Goal: Task Accomplishment & Management: Manage account settings

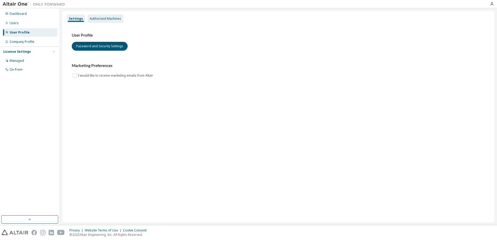
click at [105, 21] on div "Authorized Machines" at bounding box center [105, 19] width 31 height 4
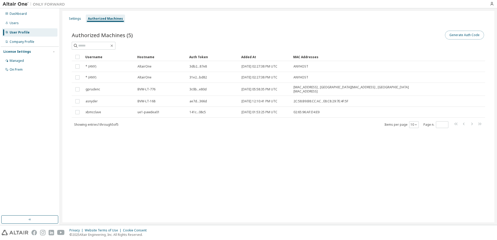
click at [460, 38] on button "Generate Auth Code" at bounding box center [464, 35] width 39 height 9
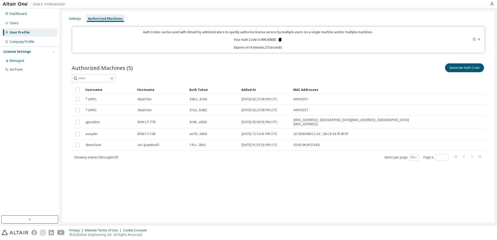
click at [282, 38] on icon at bounding box center [280, 39] width 5 height 5
click at [188, 185] on div "Settings Authorized Machines Auth Codes can be used with Almutil by administrat…" at bounding box center [278, 117] width 432 height 212
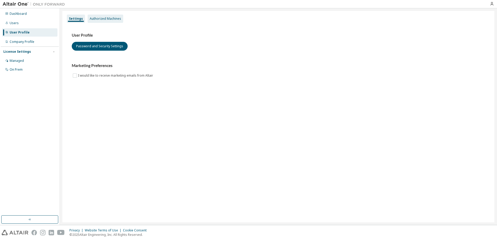
click at [103, 16] on div "Authorized Machines" at bounding box center [106, 19] width 36 height 8
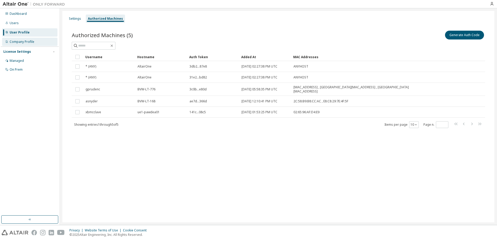
click at [23, 42] on div "Company Profile" at bounding box center [22, 42] width 25 height 4
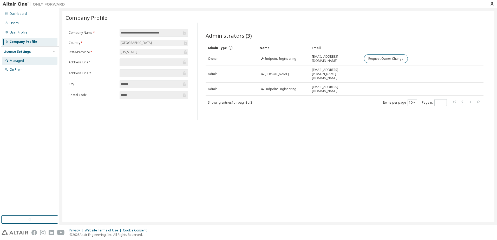
click at [22, 59] on div "Managed" at bounding box center [17, 61] width 14 height 4
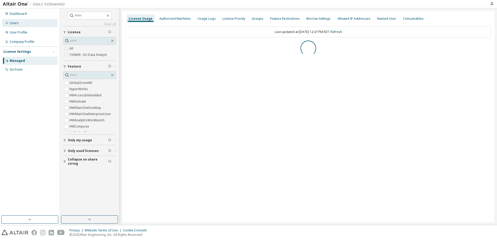
click at [18, 23] on div "Users" at bounding box center [14, 23] width 9 height 4
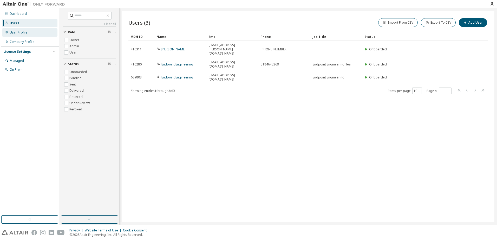
click at [18, 35] on div "User Profile" at bounding box center [29, 32] width 55 height 8
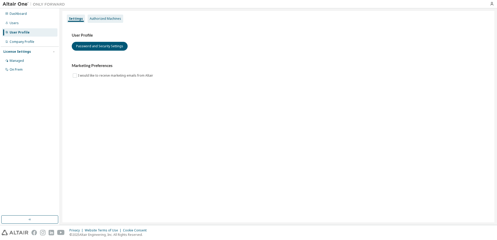
click at [102, 20] on div "Authorized Machines" at bounding box center [105, 19] width 31 height 4
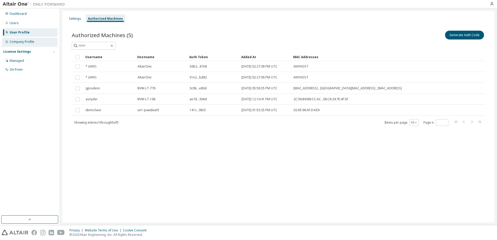
click at [33, 40] on div "Company Profile" at bounding box center [22, 42] width 25 height 4
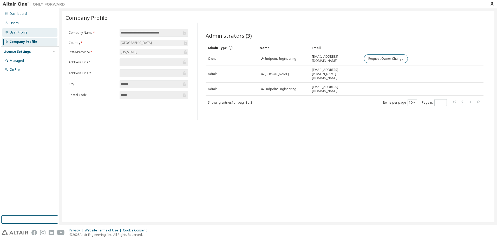
click at [31, 33] on div "User Profile" at bounding box center [29, 32] width 55 height 8
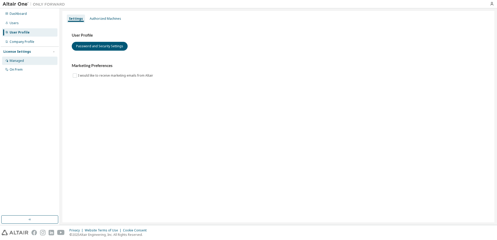
click at [24, 58] on div "Managed" at bounding box center [29, 61] width 55 height 8
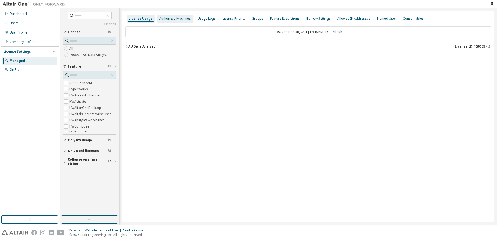
click at [179, 19] on div "Authorized Machines" at bounding box center [174, 19] width 31 height 4
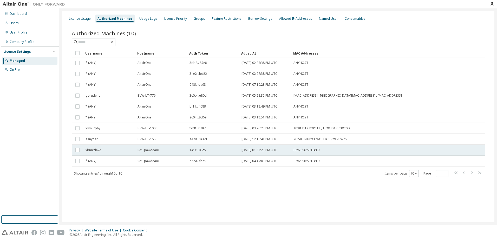
click at [107, 150] on div "xbmcclave" at bounding box center [109, 150] width 47 height 4
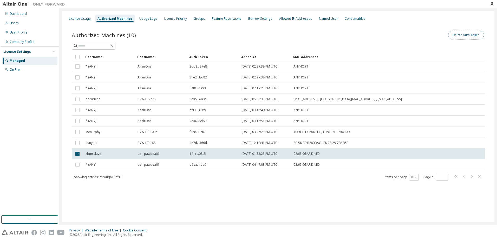
click at [461, 35] on button "Delete Auth Token" at bounding box center [466, 35] width 36 height 9
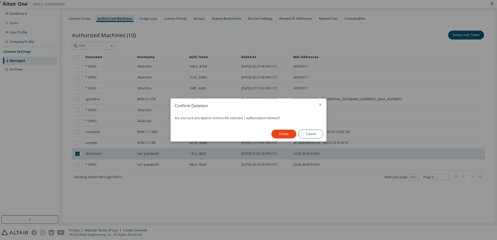
click at [281, 134] on button "Delete" at bounding box center [284, 134] width 25 height 9
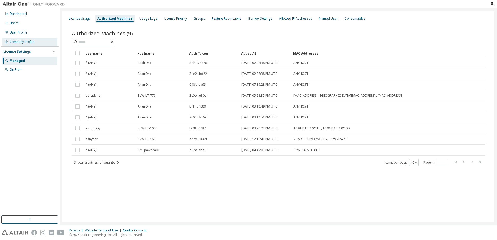
click at [20, 42] on div "Company Profile" at bounding box center [22, 42] width 25 height 4
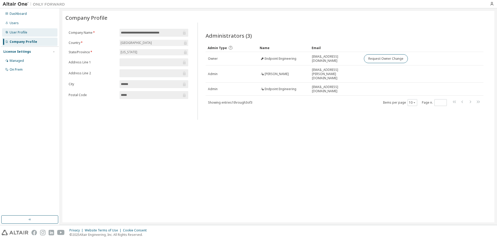
click at [29, 34] on div "User Profile" at bounding box center [29, 32] width 55 height 8
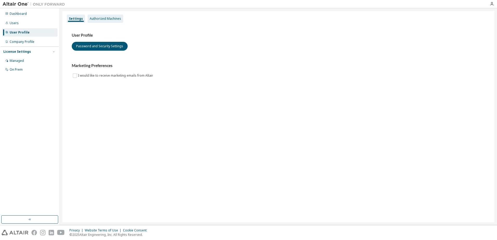
click at [99, 18] on div "Authorized Machines" at bounding box center [105, 19] width 31 height 4
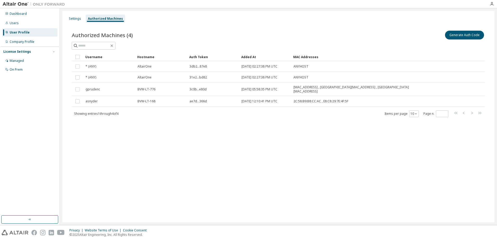
click at [164, 162] on div "Settings Authorized Machines Authorized Machines (4) Generate Auth Code Clear L…" at bounding box center [278, 117] width 432 height 212
click at [21, 58] on div "Managed" at bounding box center [29, 61] width 55 height 8
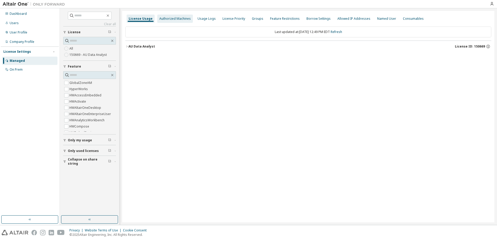
click at [173, 16] on div "Authorized Machines" at bounding box center [175, 19] width 36 height 8
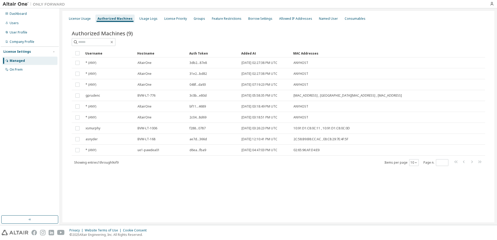
click at [221, 181] on div "License Usage Authorized Machines Usage Logs License Priority Groups Feature Re…" at bounding box center [278, 117] width 432 height 212
click at [179, 15] on div "License Priority" at bounding box center [175, 19] width 27 height 8
